Goal: Use online tool/utility: Utilize a website feature to perform a specific function

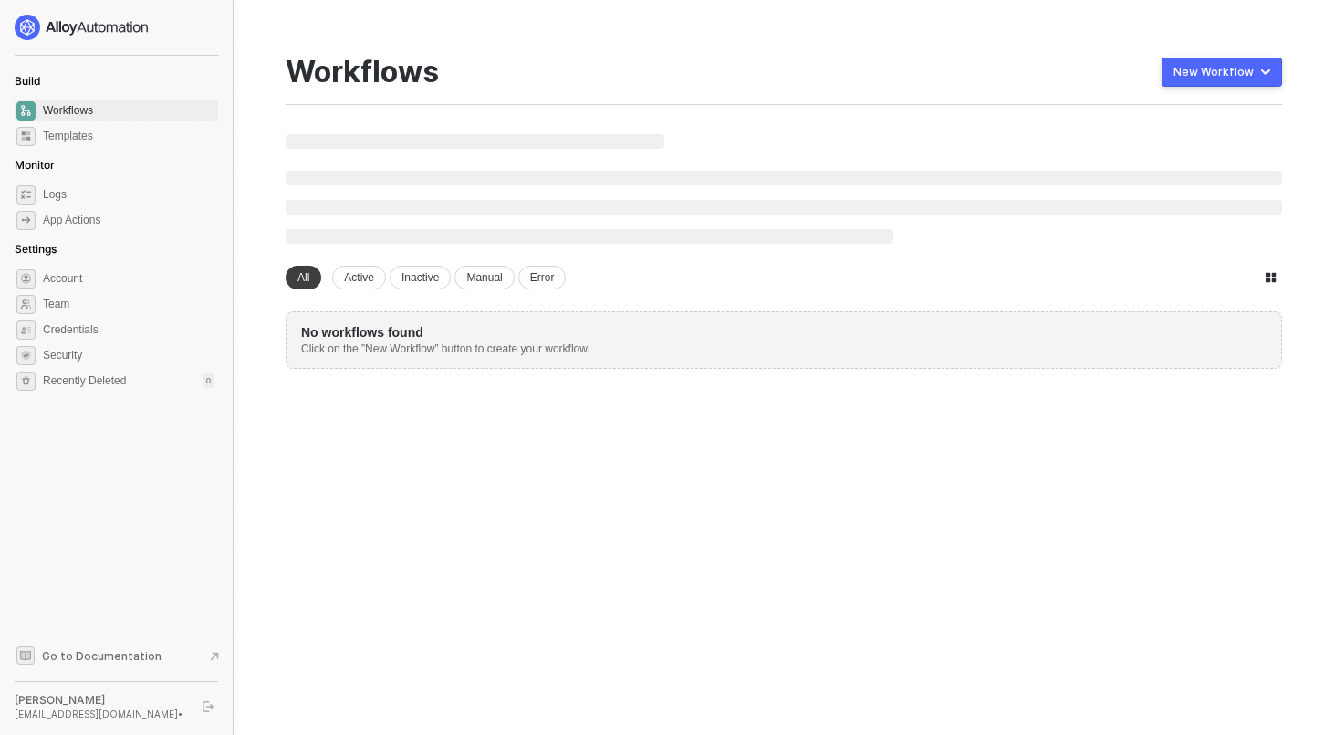
click at [385, 257] on div "New workspace All Active Inactive Manual Error No workflows found Click on the …" at bounding box center [784, 251] width 997 height 235
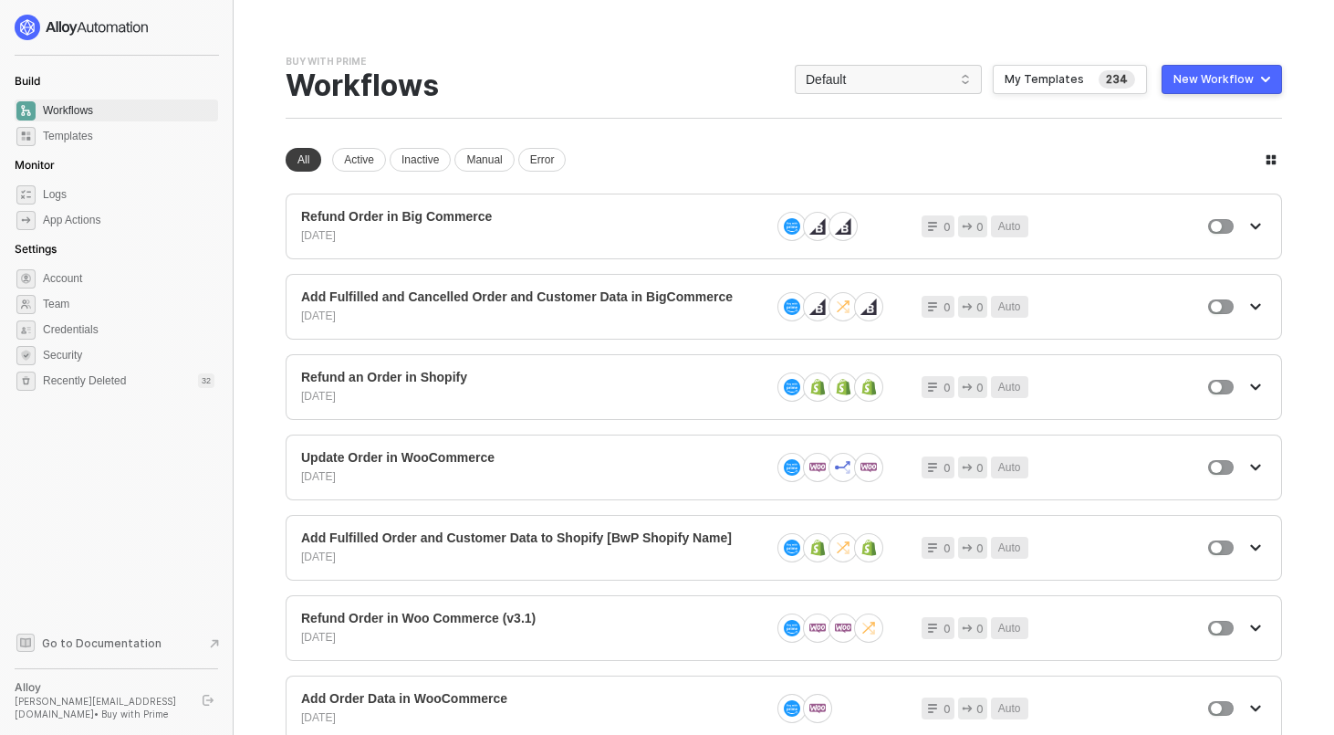
click at [215, 21] on div at bounding box center [117, 28] width 204 height 26
click at [947, 82] on span "Default" at bounding box center [888, 79] width 165 height 27
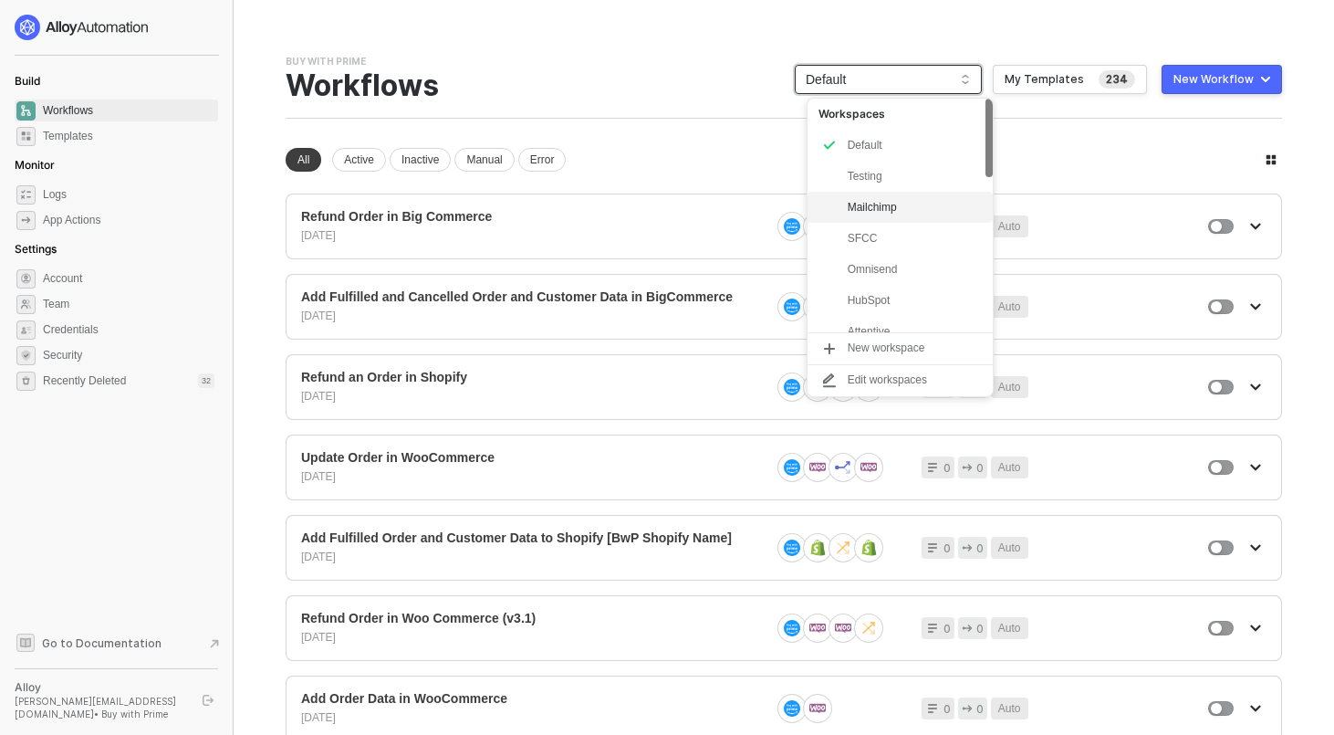
click at [894, 202] on div "Mailchimp" at bounding box center [915, 207] width 134 height 22
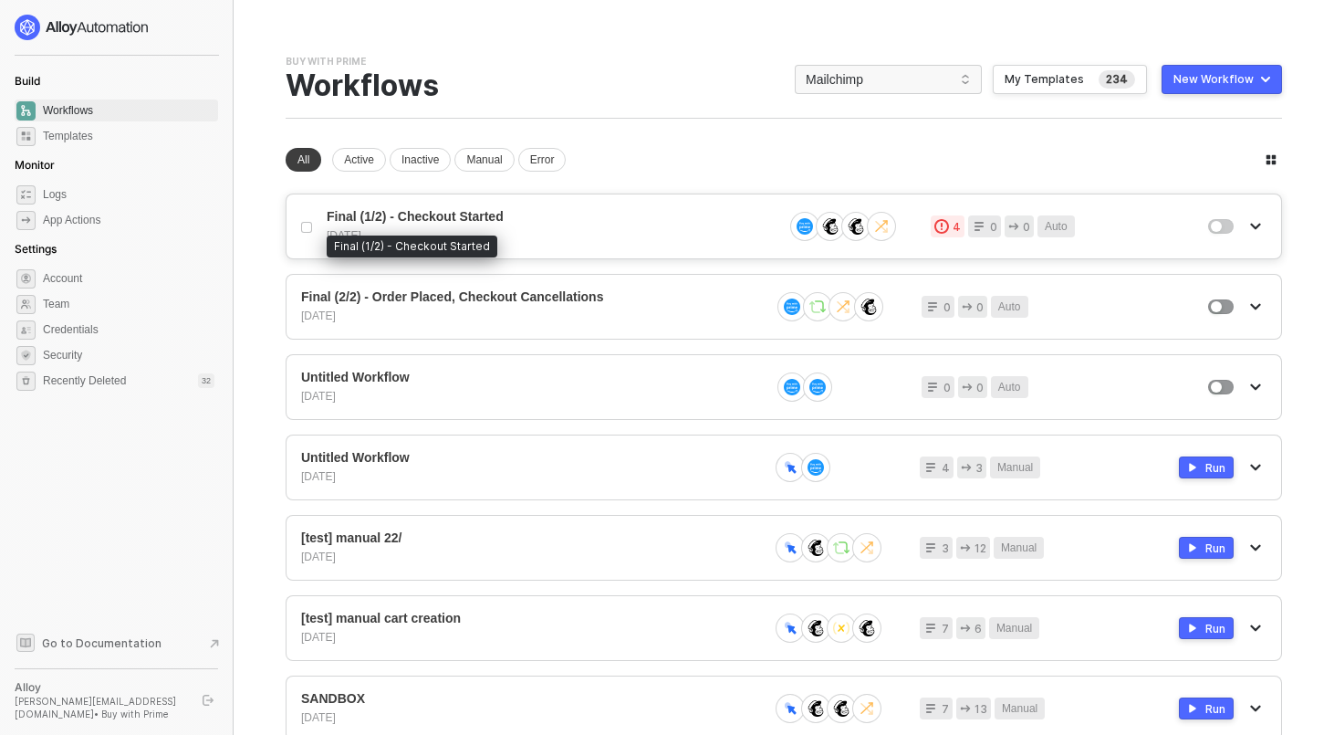
click at [645, 217] on span "Final (1/2) - Checkout Started" at bounding box center [548, 217] width 442 height 16
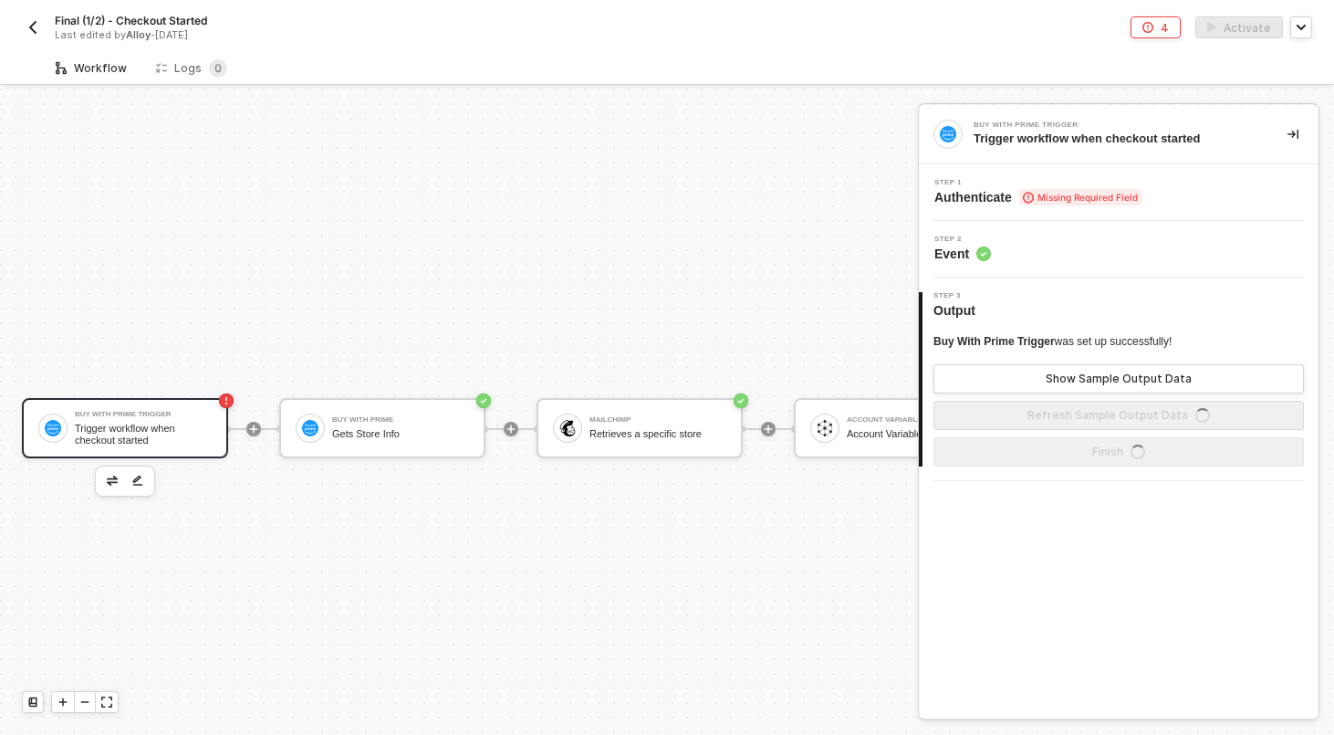
scroll to position [34, 0]
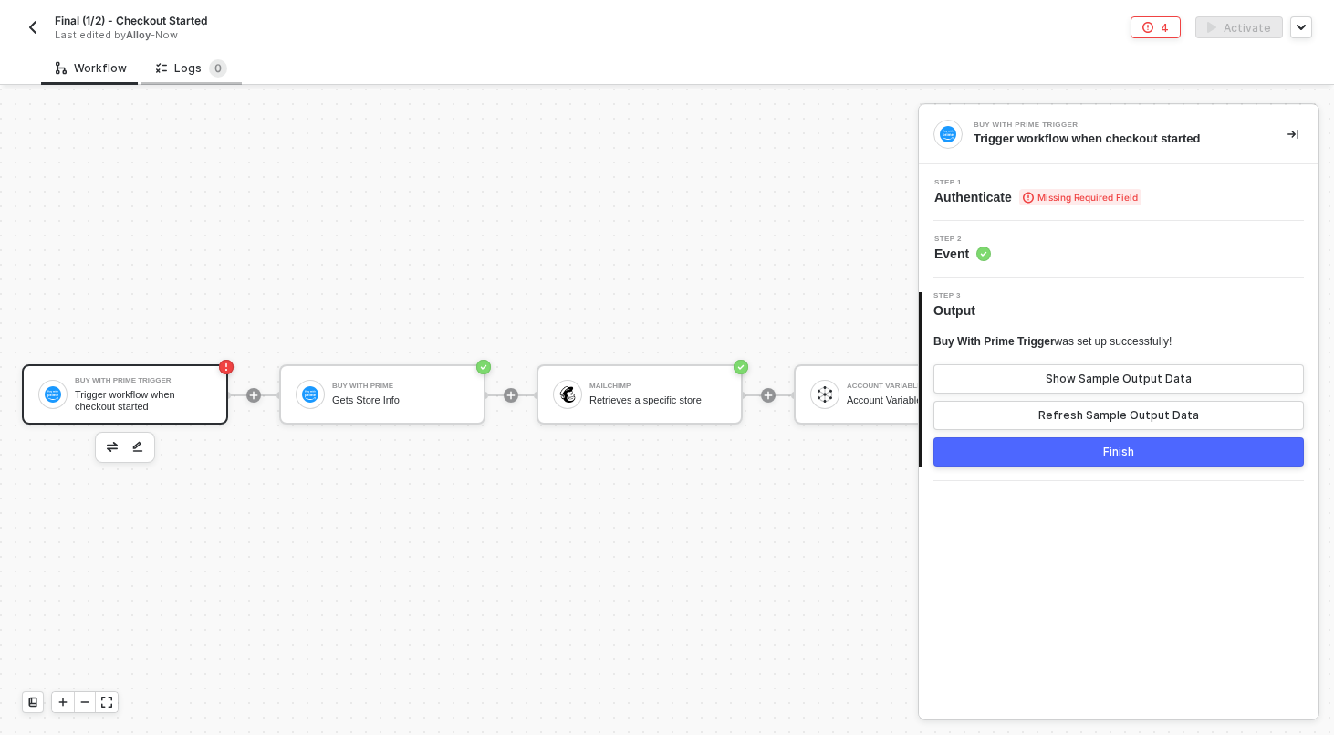
click at [188, 69] on div "Logs 0" at bounding box center [191, 68] width 71 height 18
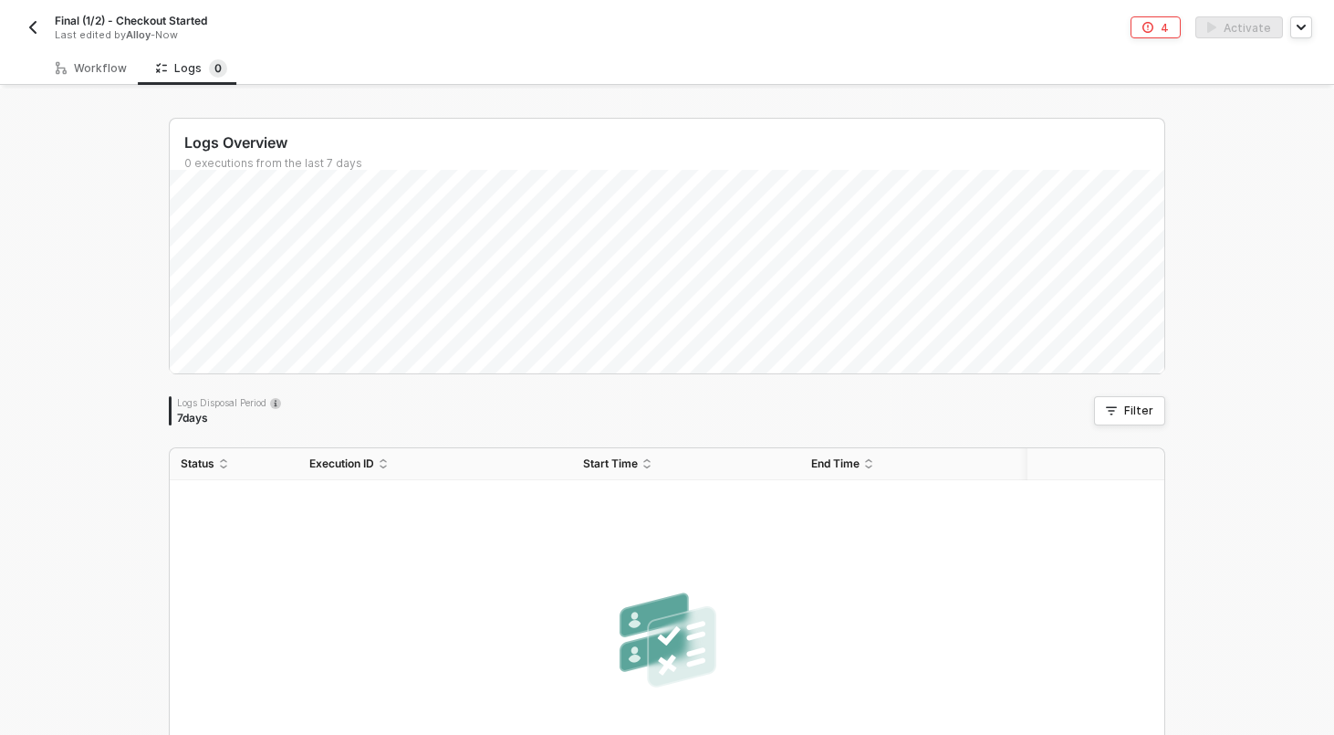
click at [34, 29] on img "button" at bounding box center [33, 27] width 15 height 15
